Goal: Task Accomplishment & Management: Manage account settings

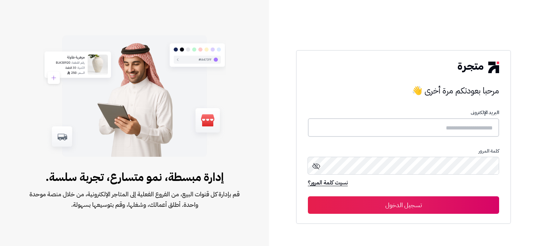
type input "**********"
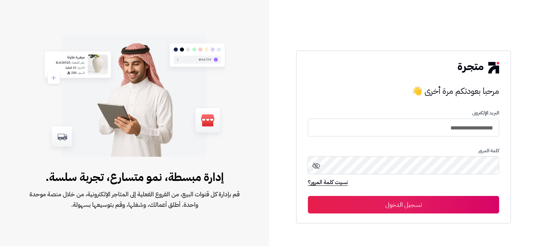
drag, startPoint x: 392, startPoint y: 204, endPoint x: 378, endPoint y: 204, distance: 14.4
click at [391, 204] on button "تسجيل الدخول" at bounding box center [403, 205] width 191 height 18
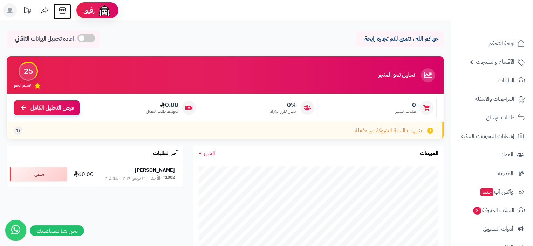
click at [62, 11] on icon at bounding box center [62, 11] width 14 height 14
click at [503, 63] on span "الأقسام والمنتجات" at bounding box center [494, 62] width 39 height 10
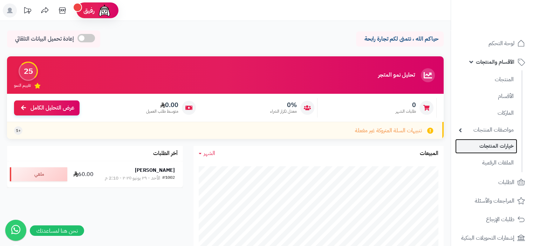
click at [501, 148] on link "خيارات المنتجات" at bounding box center [486, 146] width 62 height 14
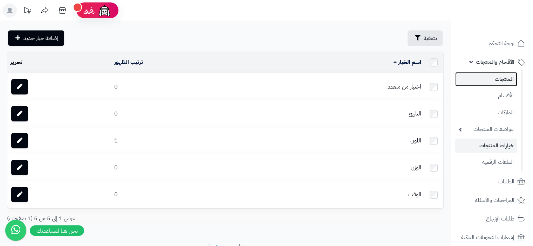
click at [505, 80] on link "المنتجات" at bounding box center [486, 79] width 62 height 14
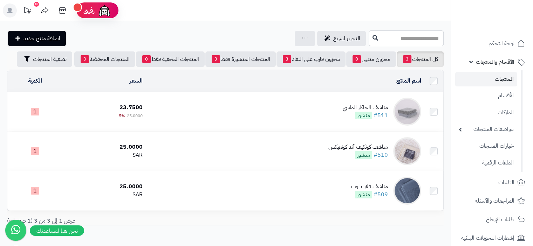
click at [321, 108] on td "مناشف الجاكار الماسي #511 منشور" at bounding box center [284, 111] width 278 height 39
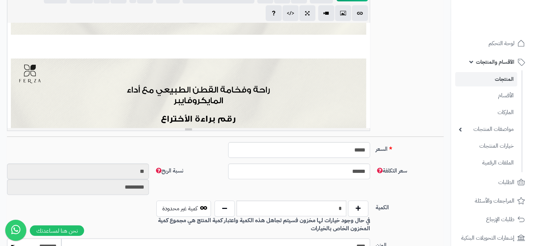
scroll to position [700, 0]
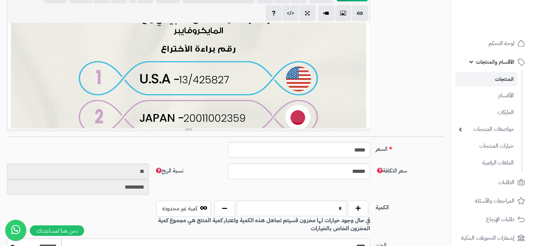
click at [265, 78] on div "**********" at bounding box center [188, 75] width 362 height 105
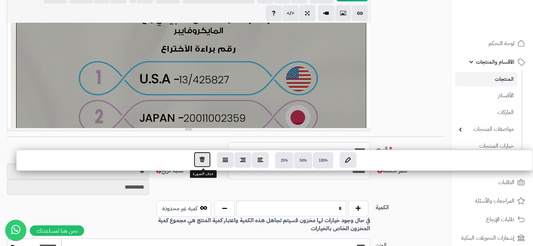
click at [203, 161] on icon "button" at bounding box center [202, 160] width 6 height 6
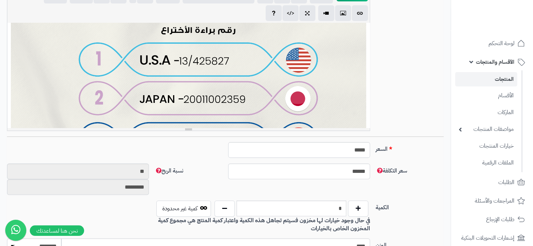
scroll to position [595, 0]
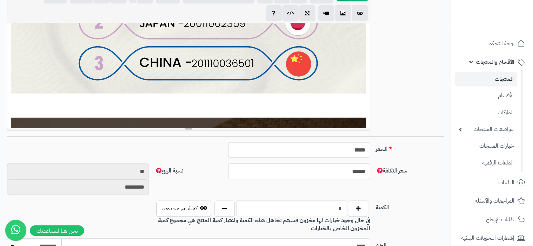
click at [341, 56] on div "**********" at bounding box center [188, 75] width 362 height 105
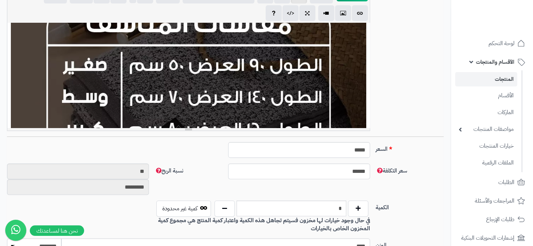
scroll to position [1190, 0]
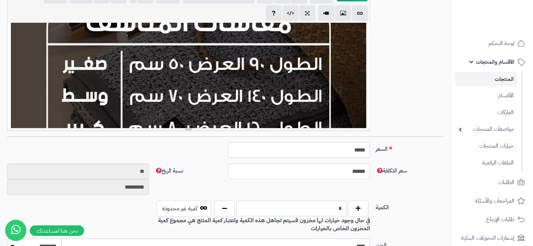
click at [267, 63] on div "**********" at bounding box center [188, 75] width 362 height 105
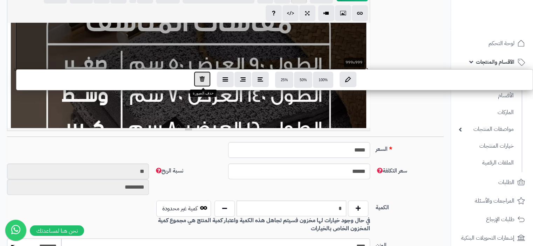
click at [208, 86] on button "button" at bounding box center [202, 78] width 17 height 15
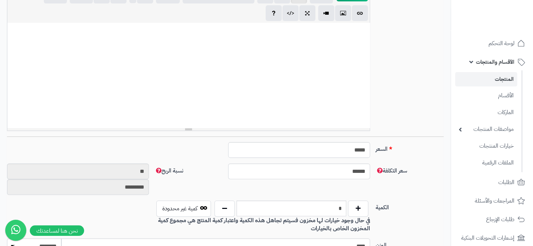
click at [166, 28] on div "**********" at bounding box center [188, 75] width 362 height 105
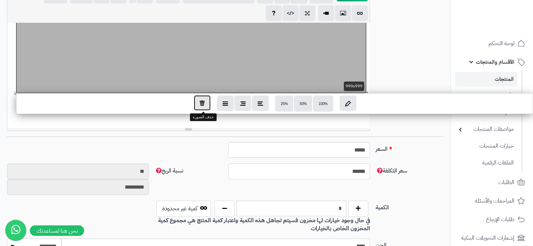
click at [206, 106] on button "button" at bounding box center [202, 102] width 17 height 15
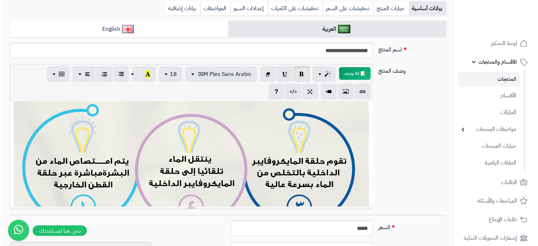
scroll to position [105, 0]
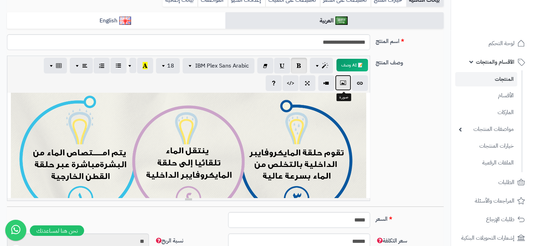
drag, startPoint x: 344, startPoint y: 83, endPoint x: 324, endPoint y: 86, distance: 20.6
click at [343, 83] on icon "button" at bounding box center [342, 82] width 5 height 7
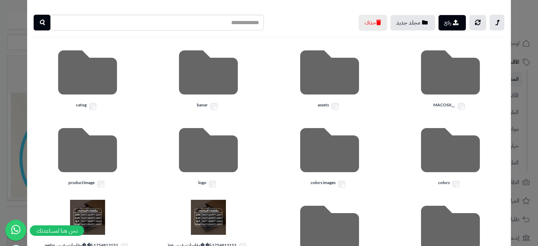
scroll to position [0, 0]
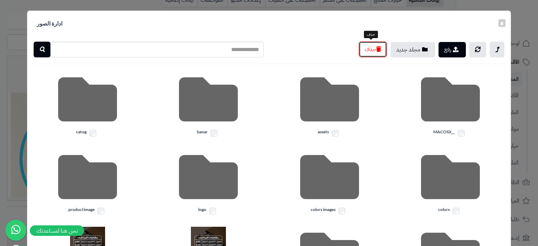
click at [376, 48] on icon "button" at bounding box center [378, 49] width 5 height 6
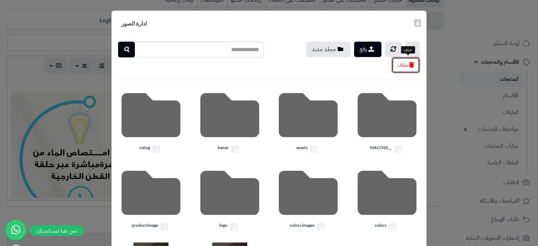
click at [402, 65] on button "حذف" at bounding box center [405, 65] width 28 height 16
click at [411, 65] on button "حذف" at bounding box center [405, 65] width 28 height 16
click at [402, 69] on button "حذف" at bounding box center [405, 65] width 28 height 16
click at [402, 70] on button "حذف" at bounding box center [405, 65] width 28 height 16
click at [409, 69] on button "حذف" at bounding box center [405, 65] width 28 height 16
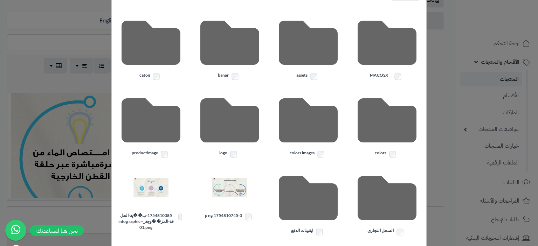
scroll to position [4, 0]
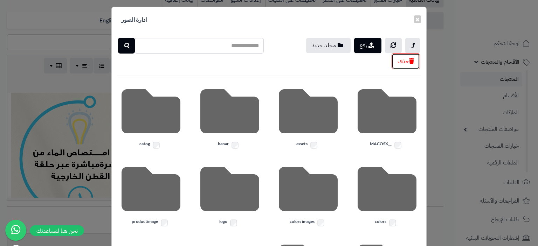
click at [414, 60] on icon "button" at bounding box center [411, 61] width 5 height 6
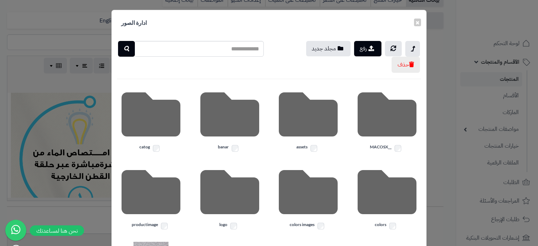
scroll to position [0, 0]
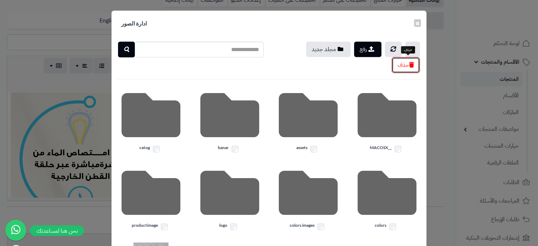
click at [408, 68] on button "حذف" at bounding box center [405, 65] width 28 height 16
click at [412, 64] on icon "button" at bounding box center [411, 65] width 5 height 6
click at [413, 67] on icon "button" at bounding box center [411, 65] width 5 height 6
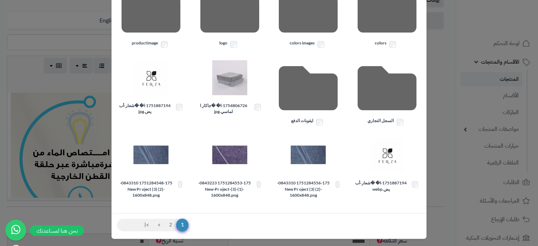
scroll to position [185, 0]
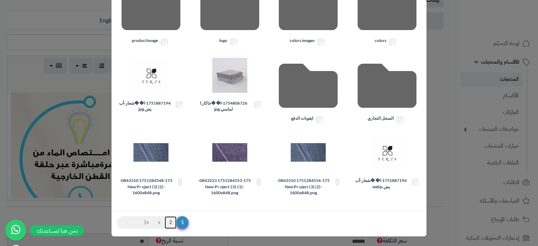
click at [175, 221] on link "2" at bounding box center [171, 222] width 12 height 13
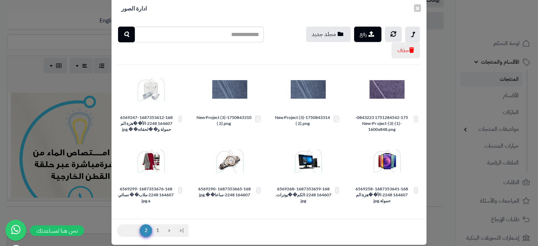
scroll to position [23, 0]
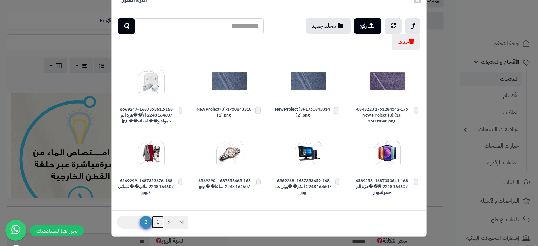
click at [161, 221] on link "1" at bounding box center [158, 222] width 12 height 13
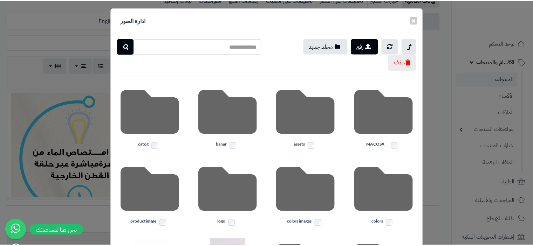
scroll to position [0, 0]
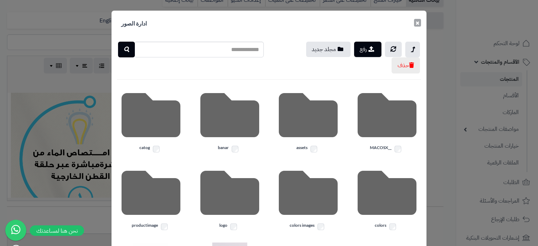
click at [418, 24] on button "×" at bounding box center [417, 23] width 7 height 8
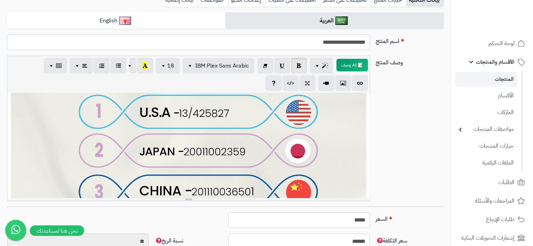
scroll to position [560, 0]
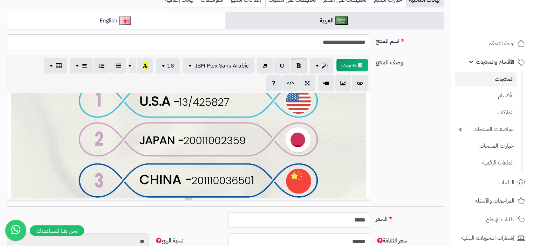
click at [356, 160] on div "**********" at bounding box center [188, 145] width 362 height 105
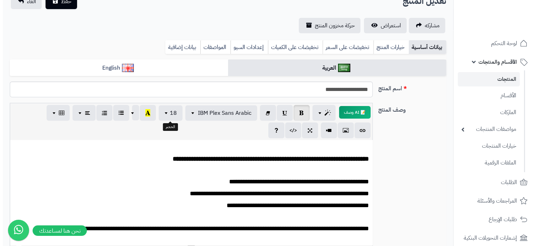
scroll to position [70, 0]
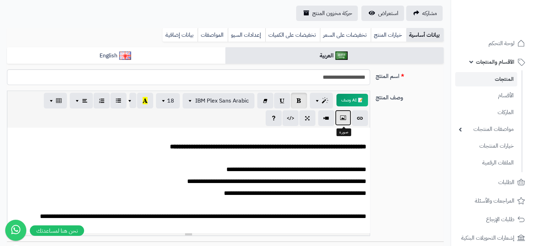
click at [343, 117] on icon "button" at bounding box center [342, 117] width 5 height 7
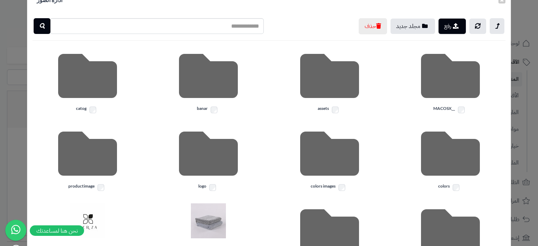
scroll to position [0, 0]
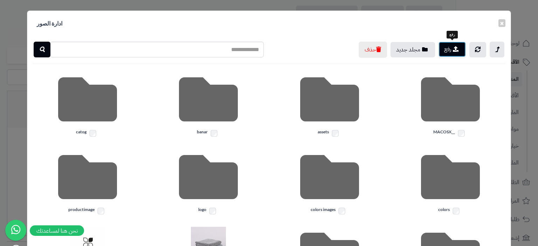
click at [445, 50] on button "رفع" at bounding box center [451, 49] width 27 height 15
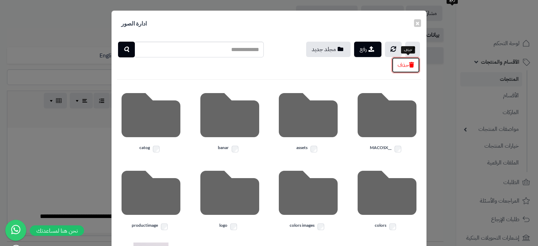
click at [401, 67] on button "حذف" at bounding box center [405, 65] width 28 height 16
click at [367, 53] on button "رفع" at bounding box center [367, 48] width 27 height 15
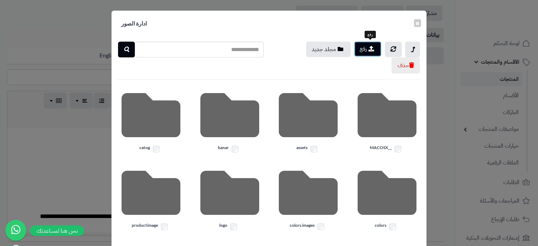
click at [365, 49] on button "رفع" at bounding box center [367, 48] width 27 height 15
click at [370, 48] on button "رفع" at bounding box center [367, 48] width 27 height 15
click at [367, 51] on button "رفع" at bounding box center [367, 48] width 27 height 15
click at [364, 51] on button "رفع" at bounding box center [367, 48] width 27 height 15
click at [363, 50] on button "رفع" at bounding box center [367, 48] width 27 height 15
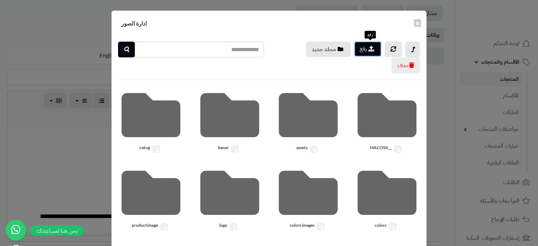
click at [364, 50] on button "رفع" at bounding box center [367, 48] width 27 height 15
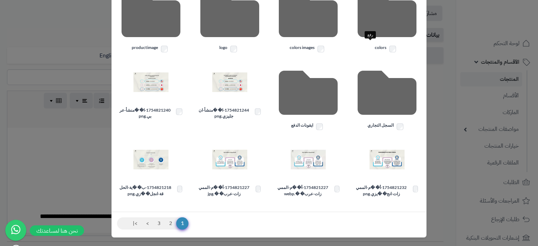
scroll to position [179, 0]
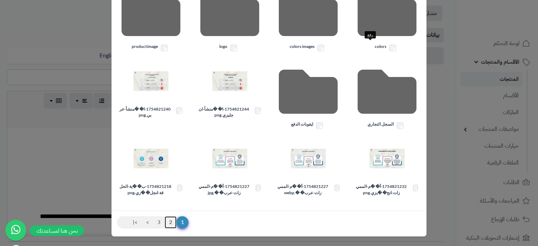
click at [174, 222] on link "2" at bounding box center [171, 222] width 12 height 13
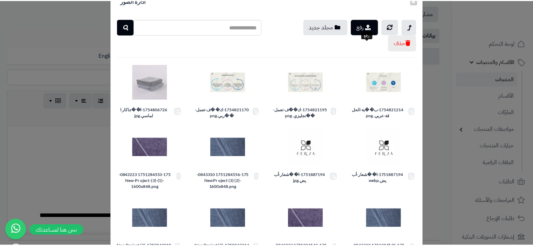
scroll to position [35, 0]
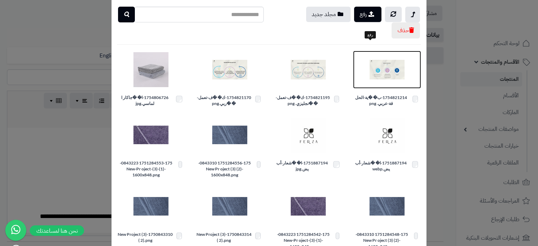
click at [392, 71] on img at bounding box center [386, 69] width 35 height 35
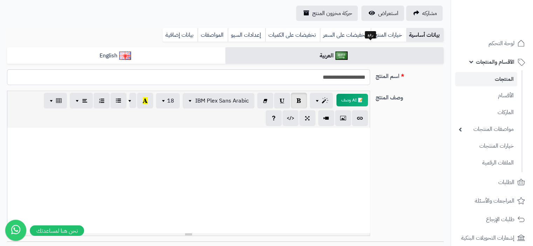
scroll to position [2136, 0]
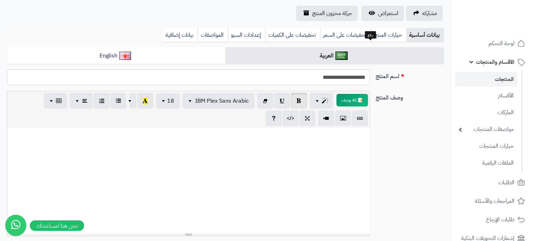
click at [285, 186] on div "**********" at bounding box center [188, 180] width 362 height 105
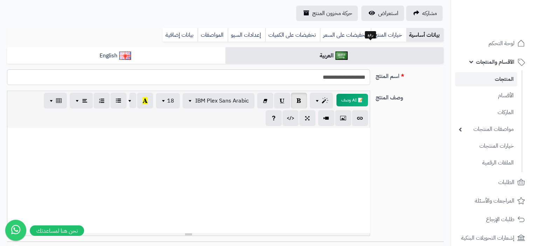
scroll to position [2154, -2448]
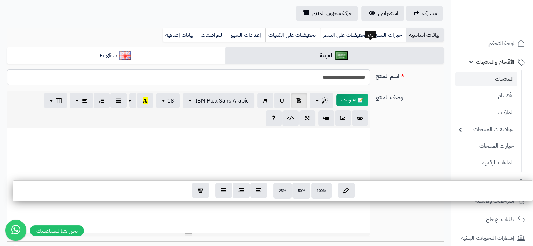
click at [199, 192] on icon "button" at bounding box center [200, 190] width 6 height 6
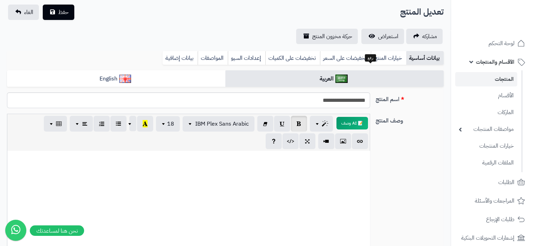
scroll to position [35, 0]
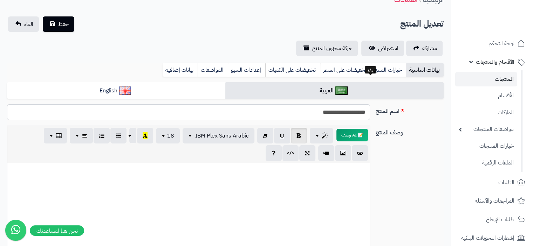
drag, startPoint x: 333, startPoint y: 206, endPoint x: 328, endPoint y: 206, distance: 4.2
click at [332, 24] on p at bounding box center [188, 20] width 355 height 8
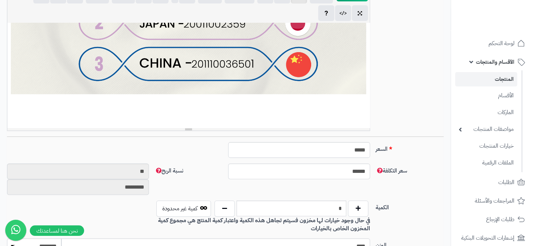
scroll to position [586, 0]
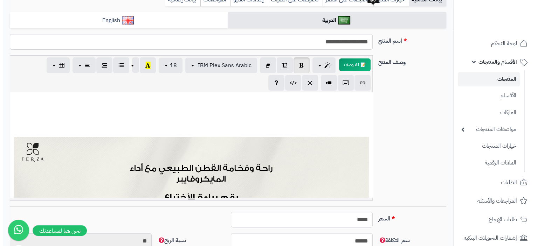
scroll to position [105, 0]
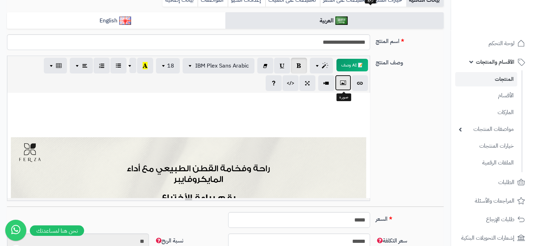
click at [345, 83] on icon "button" at bounding box center [342, 82] width 5 height 7
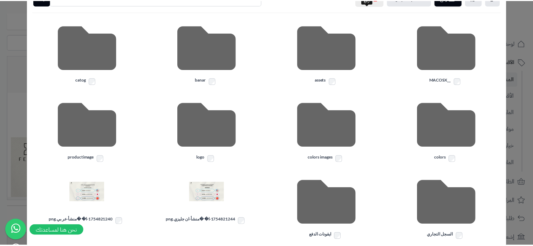
scroll to position [140, 0]
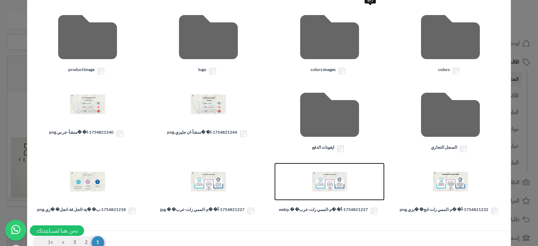
click at [340, 185] on img at bounding box center [329, 181] width 35 height 35
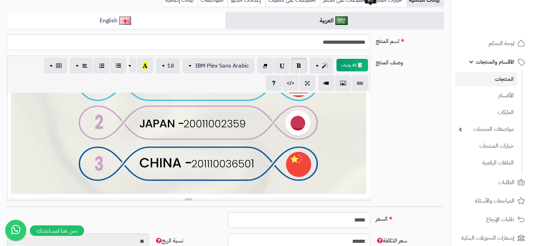
scroll to position [866, 0]
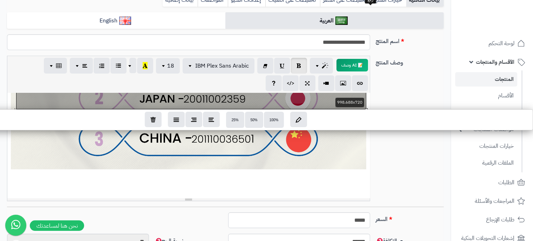
click at [227, 106] on div "**********" at bounding box center [188, 145] width 362 height 105
click at [275, 122] on span "100%" at bounding box center [273, 120] width 9 height 4
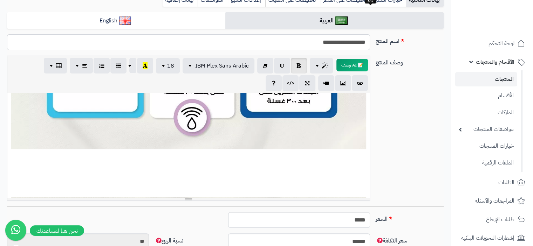
scroll to position [796, 0]
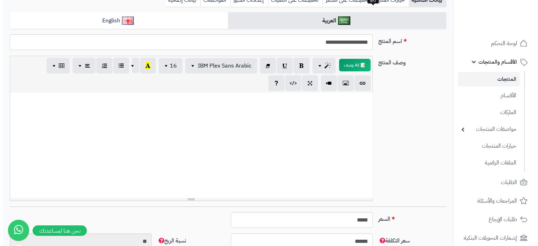
scroll to position [1041, 0]
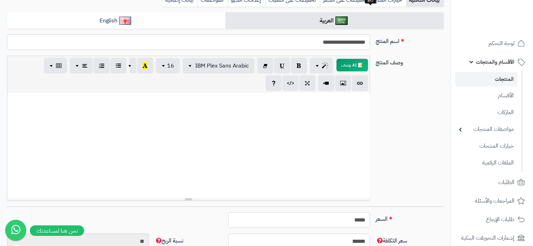
click at [343, 87] on button "button" at bounding box center [343, 83] width 16 height 16
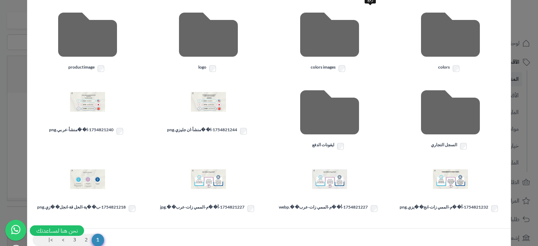
scroll to position [161, 0]
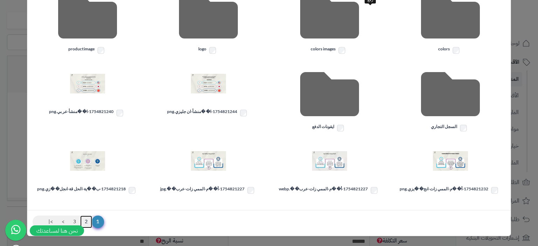
click at [89, 221] on link "2" at bounding box center [86, 222] width 12 height 13
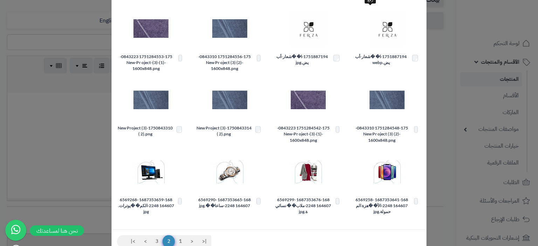
scroll to position [160, 0]
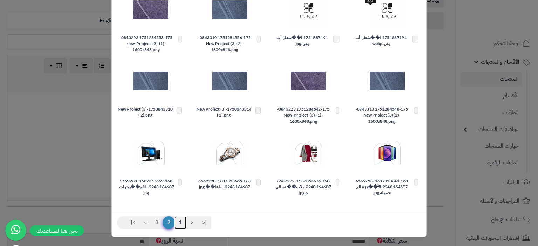
click at [185, 221] on link "1" at bounding box center [180, 222] width 12 height 13
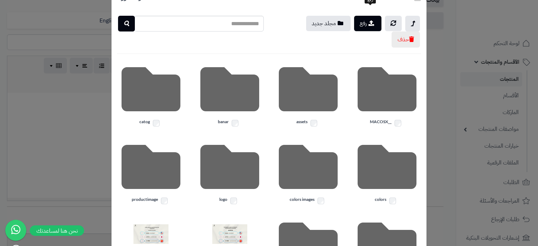
scroll to position [0, 0]
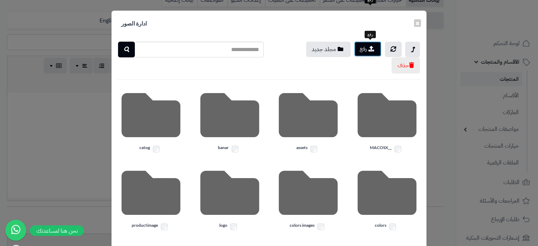
click at [369, 51] on button "رفع" at bounding box center [367, 48] width 27 height 15
click at [369, 50] on button "رفع" at bounding box center [367, 48] width 27 height 15
click at [363, 54] on button "رفع" at bounding box center [367, 48] width 27 height 15
click at [368, 50] on button "رفع" at bounding box center [367, 48] width 27 height 15
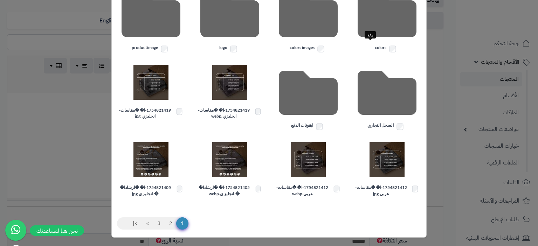
scroll to position [179, 0]
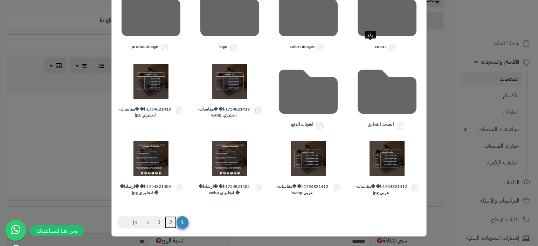
click at [172, 222] on link "2" at bounding box center [171, 222] width 12 height 13
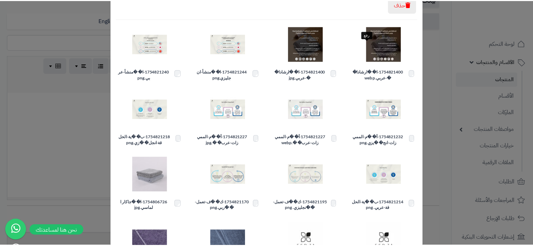
scroll to position [0, 0]
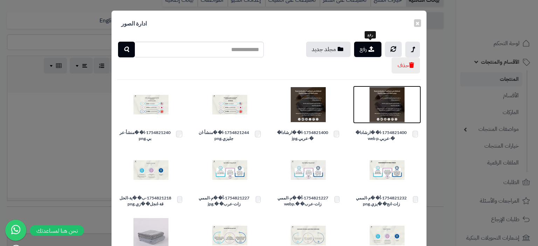
click at [386, 108] on img at bounding box center [386, 104] width 35 height 35
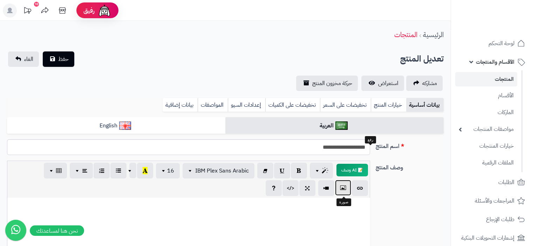
click at [345, 188] on icon "button" at bounding box center [342, 187] width 5 height 7
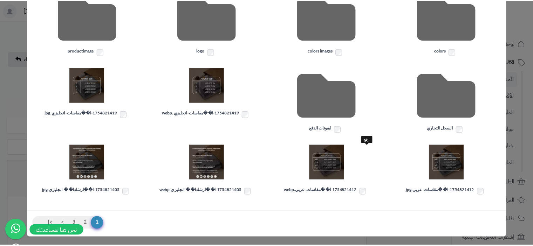
scroll to position [161, 0]
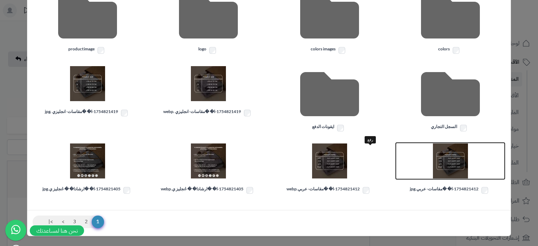
click at [449, 166] on img at bounding box center [450, 161] width 35 height 35
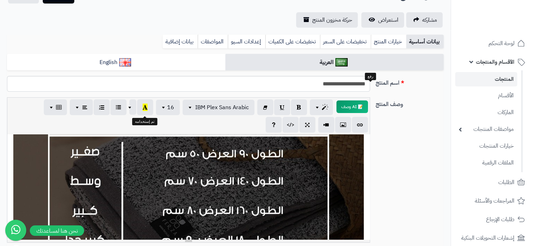
scroll to position [0, 0]
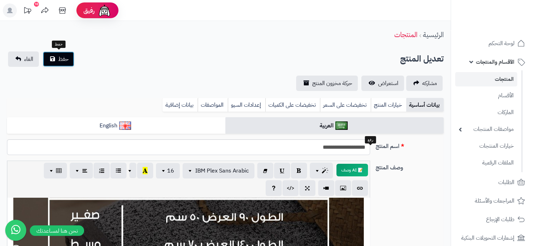
drag, startPoint x: 61, startPoint y: 61, endPoint x: 81, endPoint y: 70, distance: 22.1
click at [61, 61] on span "حفظ" at bounding box center [63, 59] width 11 height 8
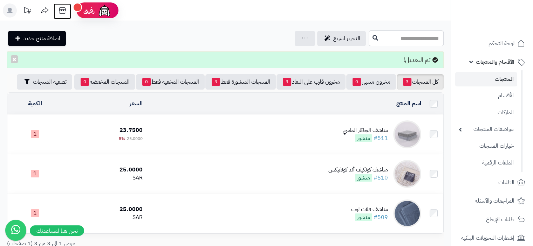
click at [63, 12] on icon at bounding box center [62, 11] width 14 height 14
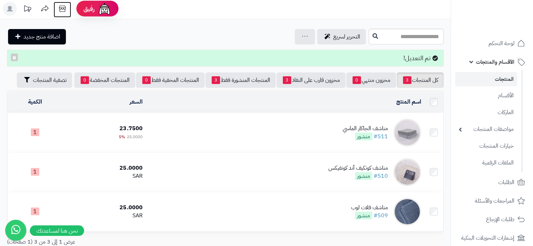
scroll to position [35, 0]
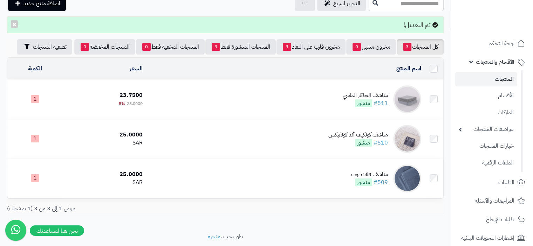
click at [319, 97] on td "مناشف الجاكار الماسي #511 منشور" at bounding box center [284, 99] width 278 height 39
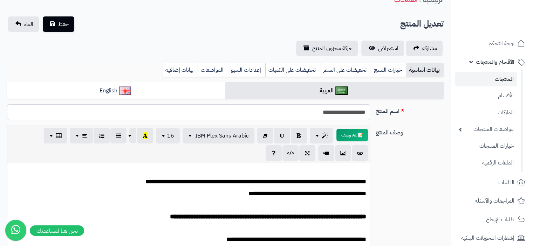
scroll to position [70, 0]
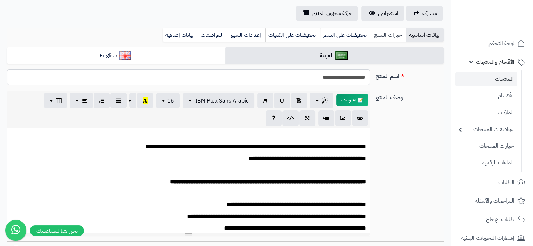
click at [394, 39] on link "خيارات المنتج" at bounding box center [387, 35] width 35 height 14
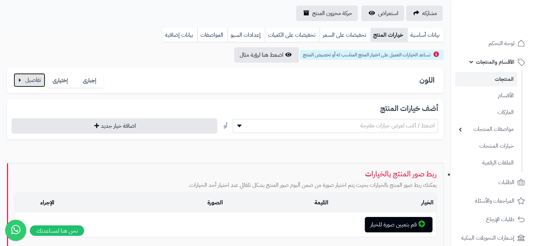
click at [19, 80] on button "button" at bounding box center [30, 80] width 32 height 14
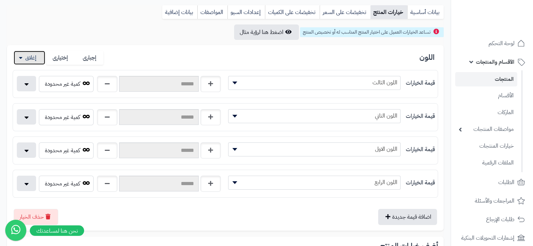
scroll to position [105, 0]
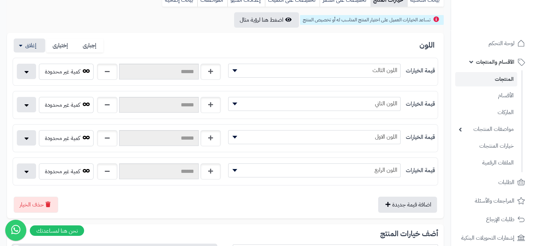
click at [370, 72] on span "اللون الثالث" at bounding box center [314, 70] width 172 height 11
click at [384, 72] on span "اللون الاول" at bounding box center [314, 70] width 172 height 11
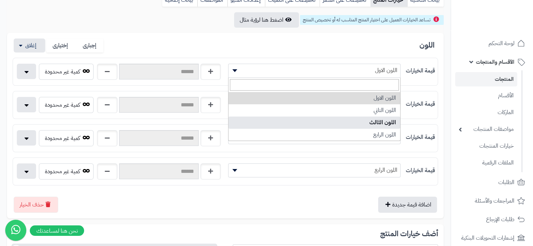
drag, startPoint x: 390, startPoint y: 131, endPoint x: 390, endPoint y: 123, distance: 8.1
select select "***"
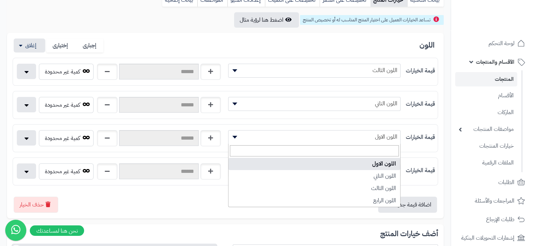
click at [381, 138] on span "اللون الاول" at bounding box center [314, 137] width 172 height 11
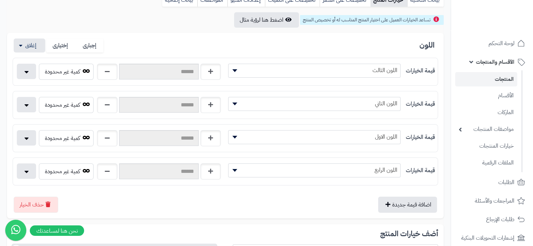
click at [381, 138] on span "اللون الاول" at bounding box center [314, 137] width 172 height 11
click at [186, 139] on input "text" at bounding box center [158, 138] width 79 height 16
click at [27, 138] on button "button" at bounding box center [26, 137] width 19 height 15
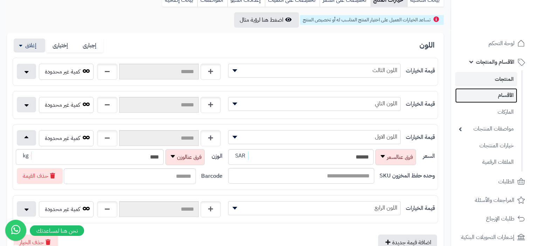
click at [504, 95] on link "الأقسام" at bounding box center [486, 95] width 62 height 14
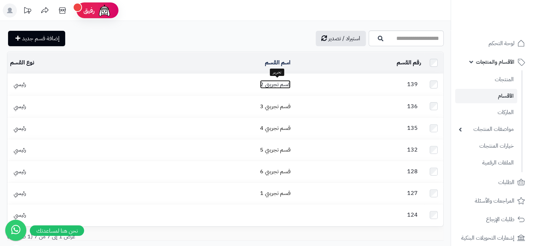
click at [284, 81] on link "قسم تجريبي 2" at bounding box center [275, 84] width 30 height 8
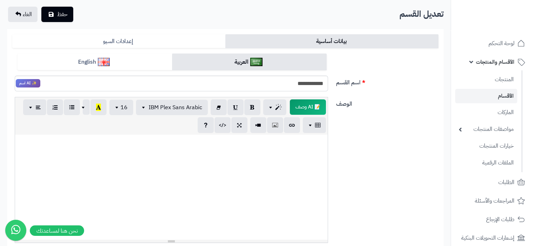
scroll to position [35, 0]
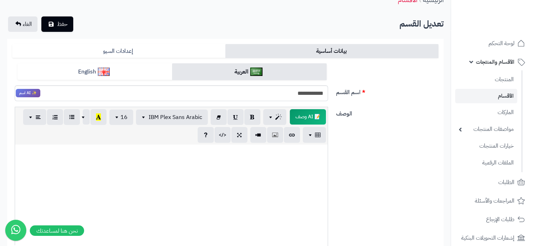
click at [502, 58] on span "الأقسام والمنتجات" at bounding box center [494, 62] width 39 height 10
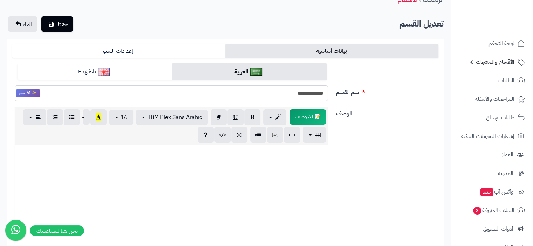
click at [491, 62] on span "الأقسام والمنتجات" at bounding box center [494, 62] width 39 height 10
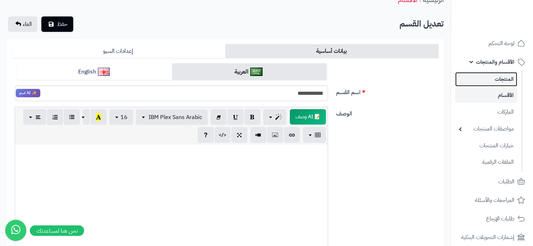
click at [500, 75] on link "المنتجات" at bounding box center [486, 79] width 62 height 14
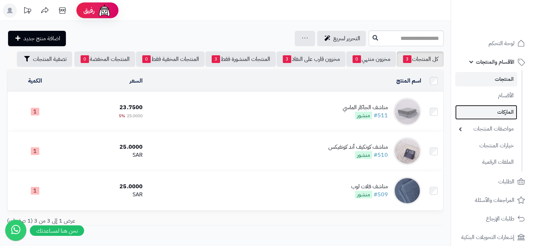
click at [507, 112] on link "الماركات" at bounding box center [486, 112] width 62 height 14
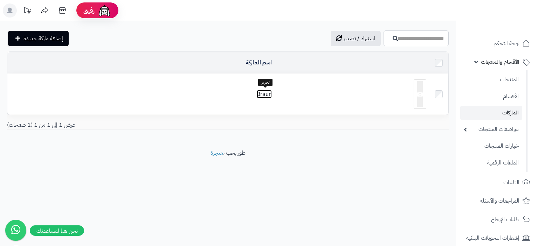
click at [271, 93] on link "Braun" at bounding box center [264, 94] width 15 height 8
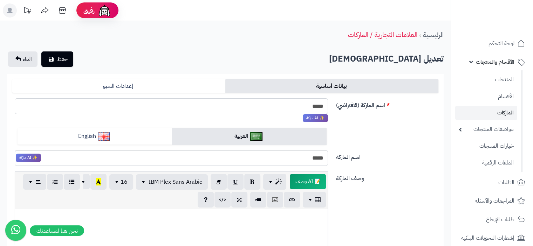
drag, startPoint x: 289, startPoint y: 102, endPoint x: 412, endPoint y: 105, distance: 124.0
click at [357, 105] on div "اسم الماركة (الافتراضي) ***** ✨ AI ماركة" at bounding box center [224, 113] width 431 height 30
type input "*"
type input "*****"
click at [67, 60] on span "حفظ" at bounding box center [62, 59] width 11 height 8
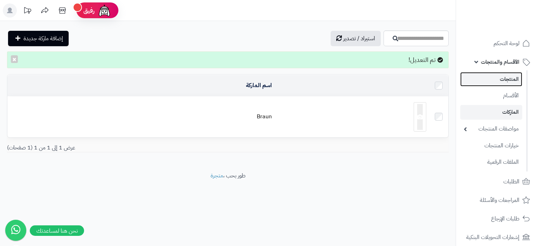
click at [511, 79] on link "المنتجات" at bounding box center [491, 79] width 62 height 14
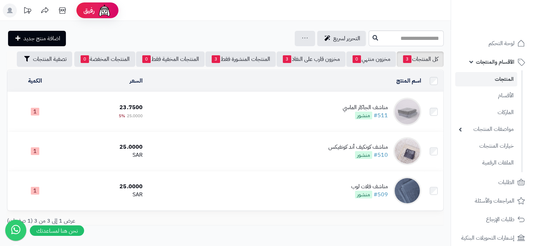
click at [332, 111] on td "مناشف ال[PERSON_NAME] #511 منشور" at bounding box center [284, 111] width 278 height 39
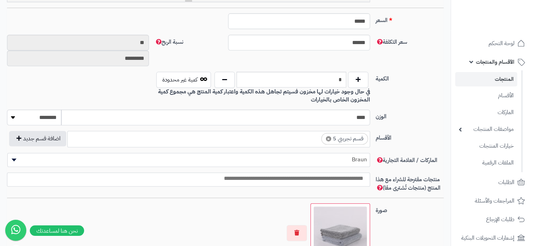
scroll to position [315, 0]
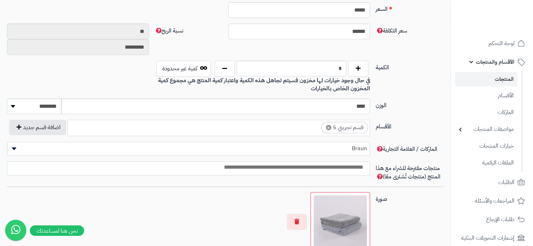
click at [347, 149] on span "Braun" at bounding box center [189, 148] width 362 height 11
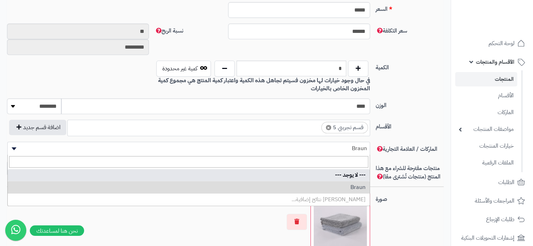
click at [352, 162] on input "search" at bounding box center [188, 162] width 359 height 12
click at [342, 146] on span "Braun" at bounding box center [189, 148] width 362 height 11
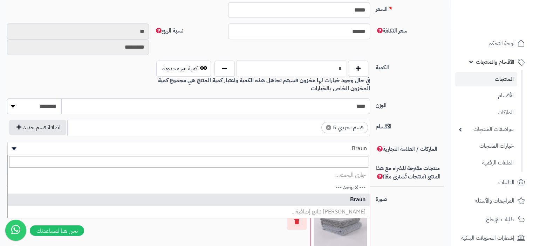
click at [342, 146] on span "Braun" at bounding box center [189, 148] width 362 height 11
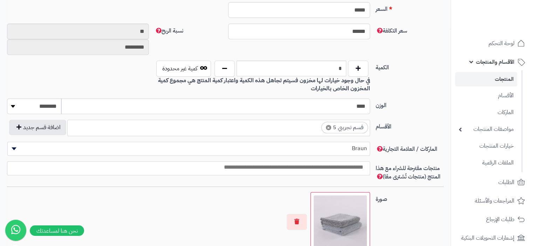
click at [344, 147] on span "Braun" at bounding box center [189, 148] width 362 height 11
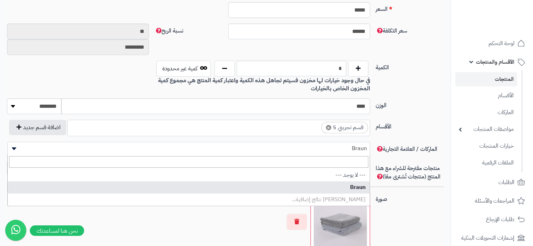
click at [420, 134] on div "**********" at bounding box center [225, 131] width 442 height 22
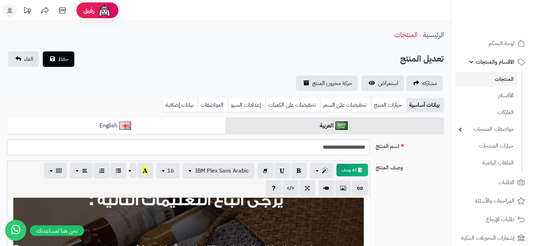
scroll to position [980, 0]
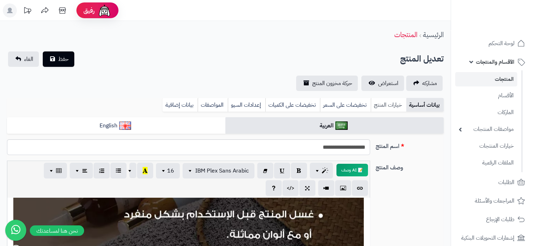
click at [387, 107] on link "خيارات المنتج" at bounding box center [387, 105] width 35 height 14
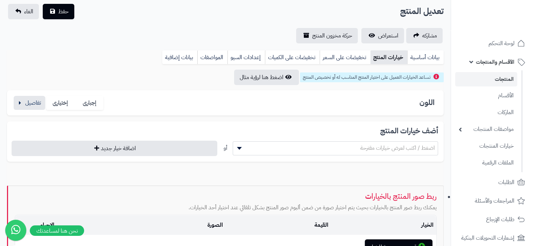
scroll to position [70, 0]
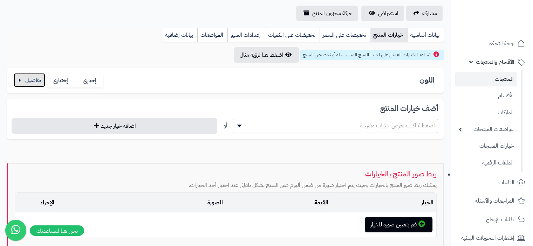
click at [29, 81] on button "button" at bounding box center [30, 80] width 32 height 14
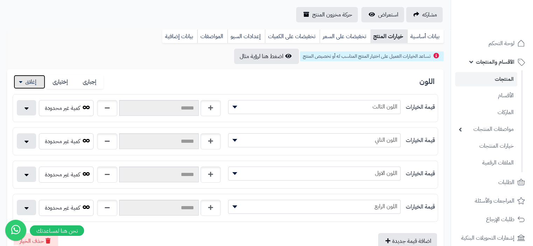
scroll to position [0, 0]
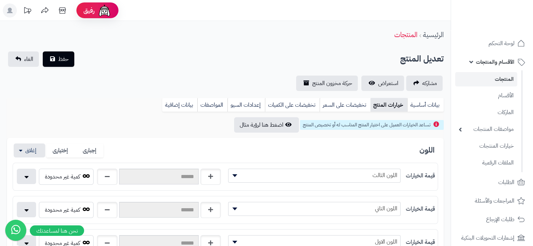
click at [503, 78] on link "المنتجات" at bounding box center [486, 79] width 62 height 14
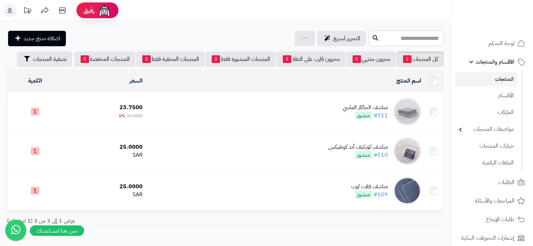
click at [338, 108] on td "مناشف ال[PERSON_NAME] #511 منشور" at bounding box center [284, 111] width 278 height 39
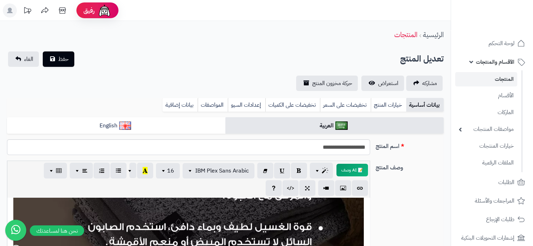
scroll to position [980, 0]
